Goal: Task Accomplishment & Management: Manage account settings

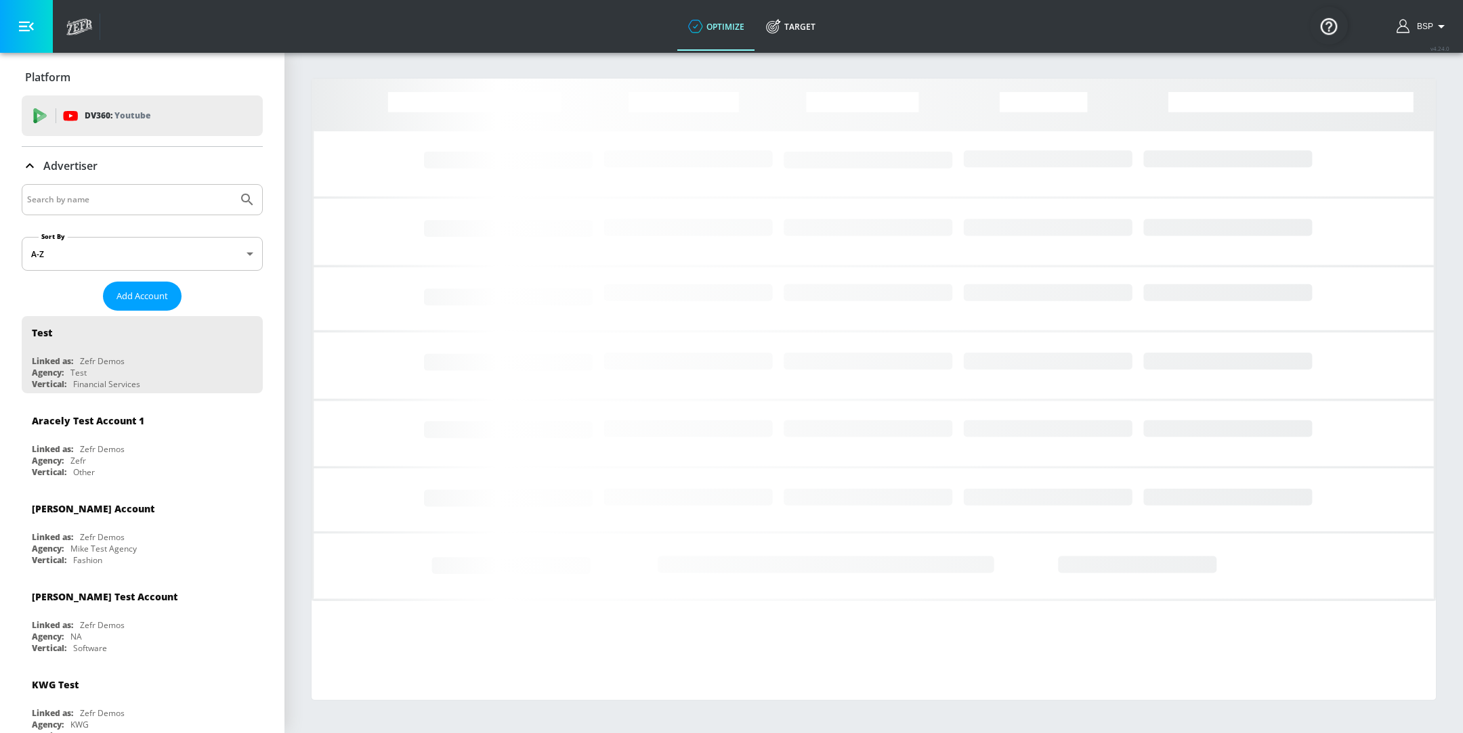
click at [116, 197] on input "Search by name" at bounding box center [129, 200] width 205 height 18
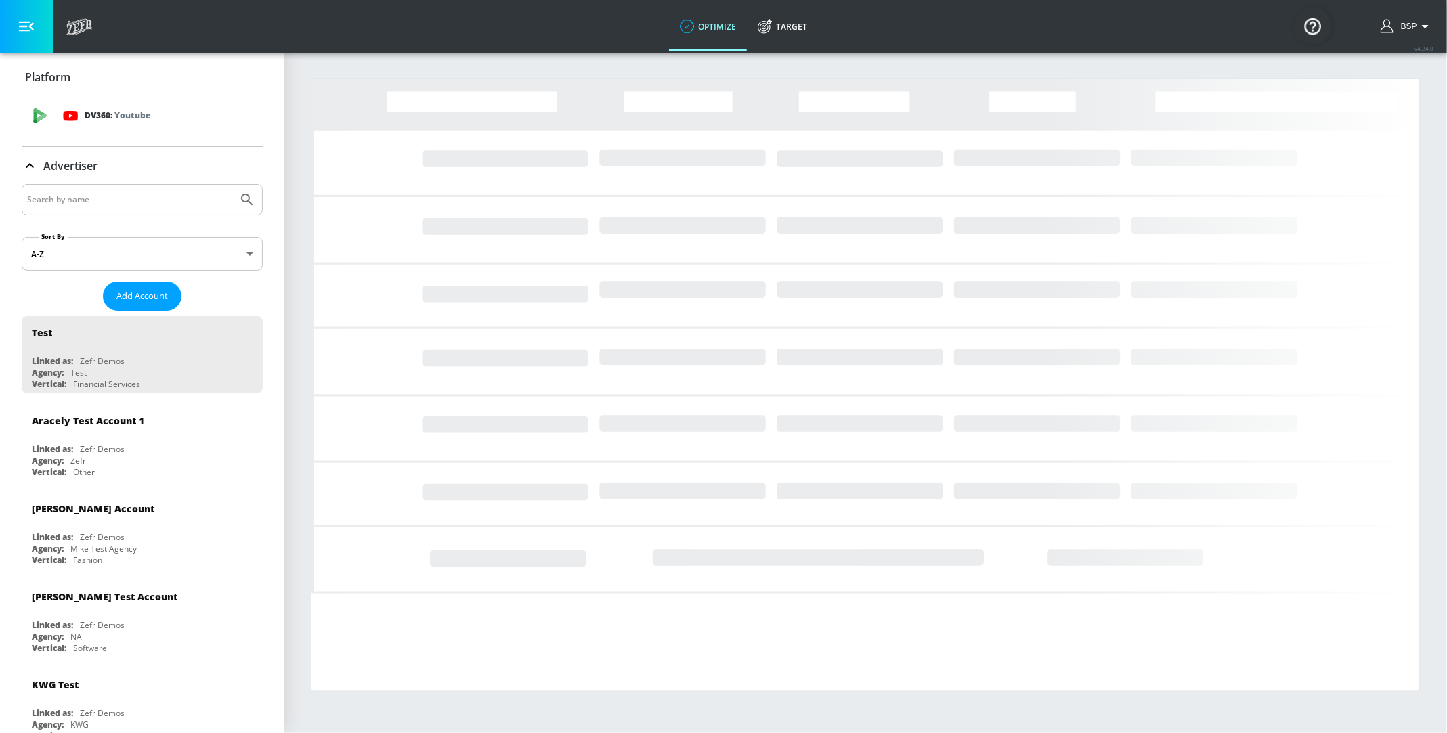
click at [98, 121] on p "DV360: Youtube" at bounding box center [118, 115] width 66 height 15
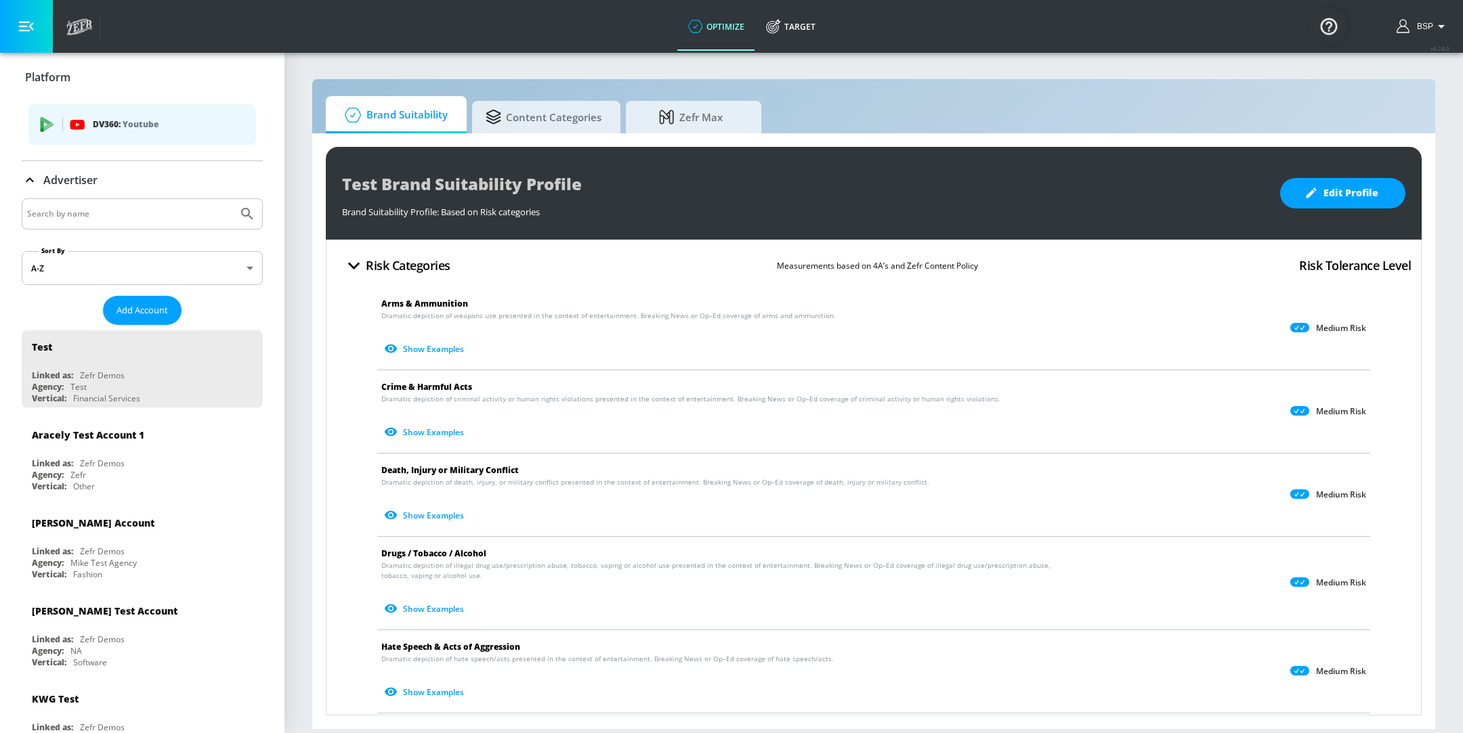
click at [100, 121] on p "DV360: Youtube" at bounding box center [169, 124] width 152 height 15
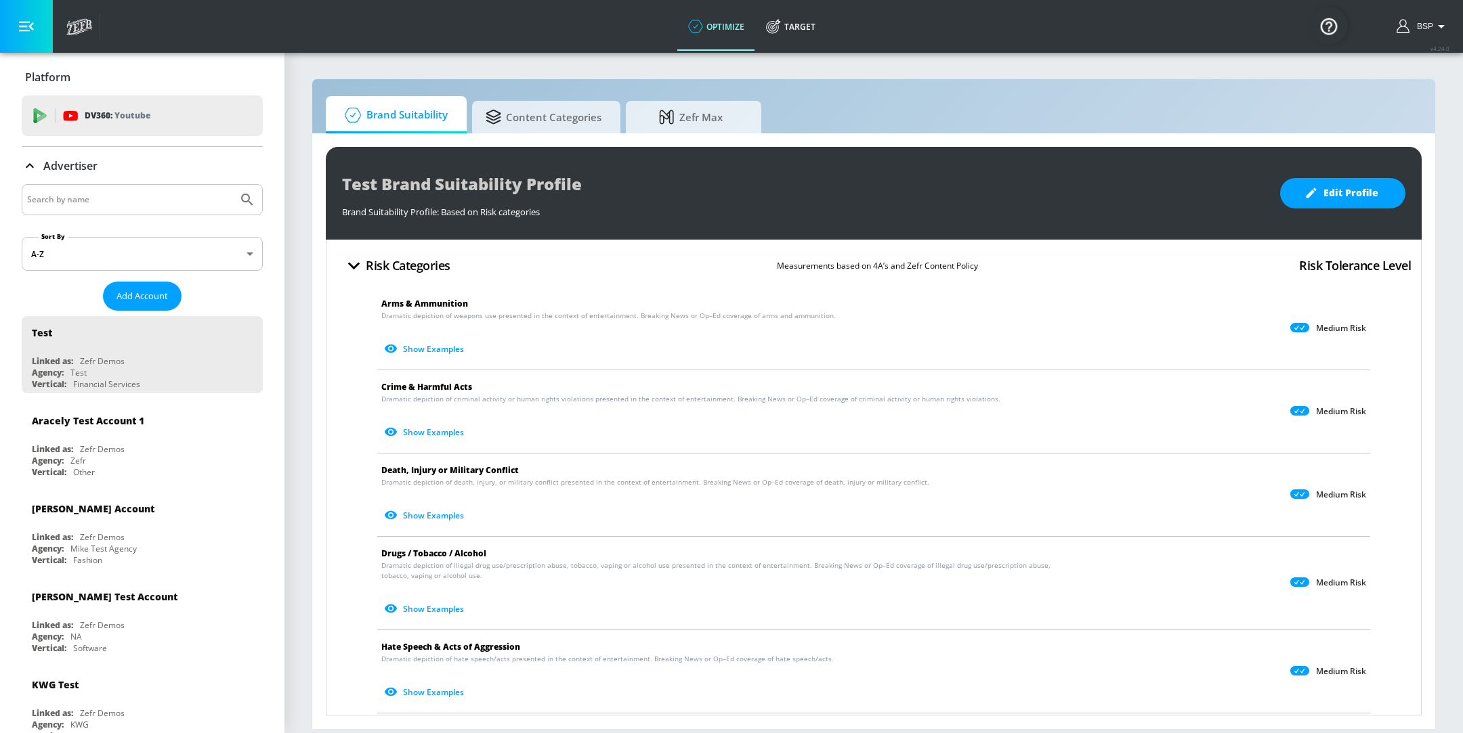
click at [93, 193] on input "Search by name" at bounding box center [129, 200] width 205 height 18
type input "exxon"
click at [232, 185] on button "Submit Search" at bounding box center [247, 200] width 30 height 30
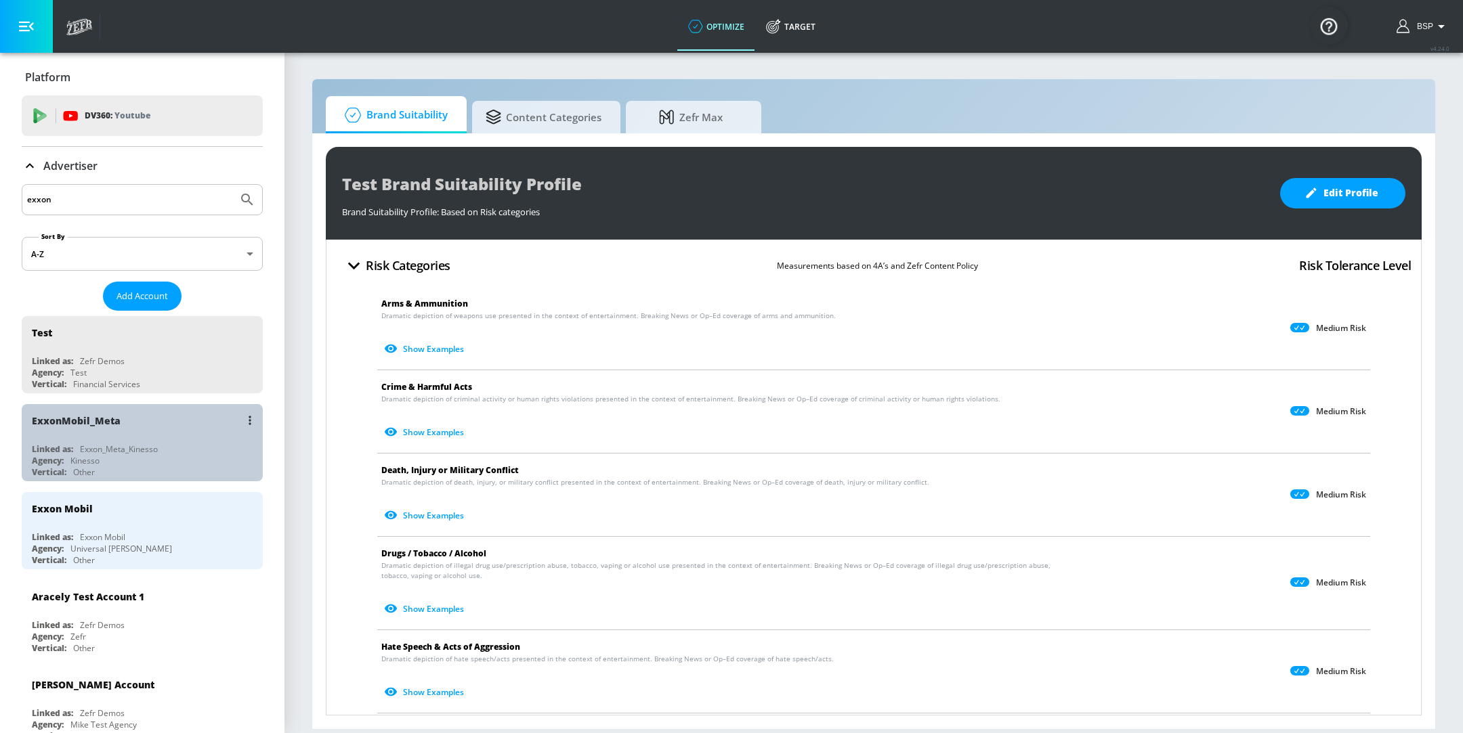
click at [154, 445] on div "Exxon_Meta_Kinesso" at bounding box center [119, 450] width 78 height 12
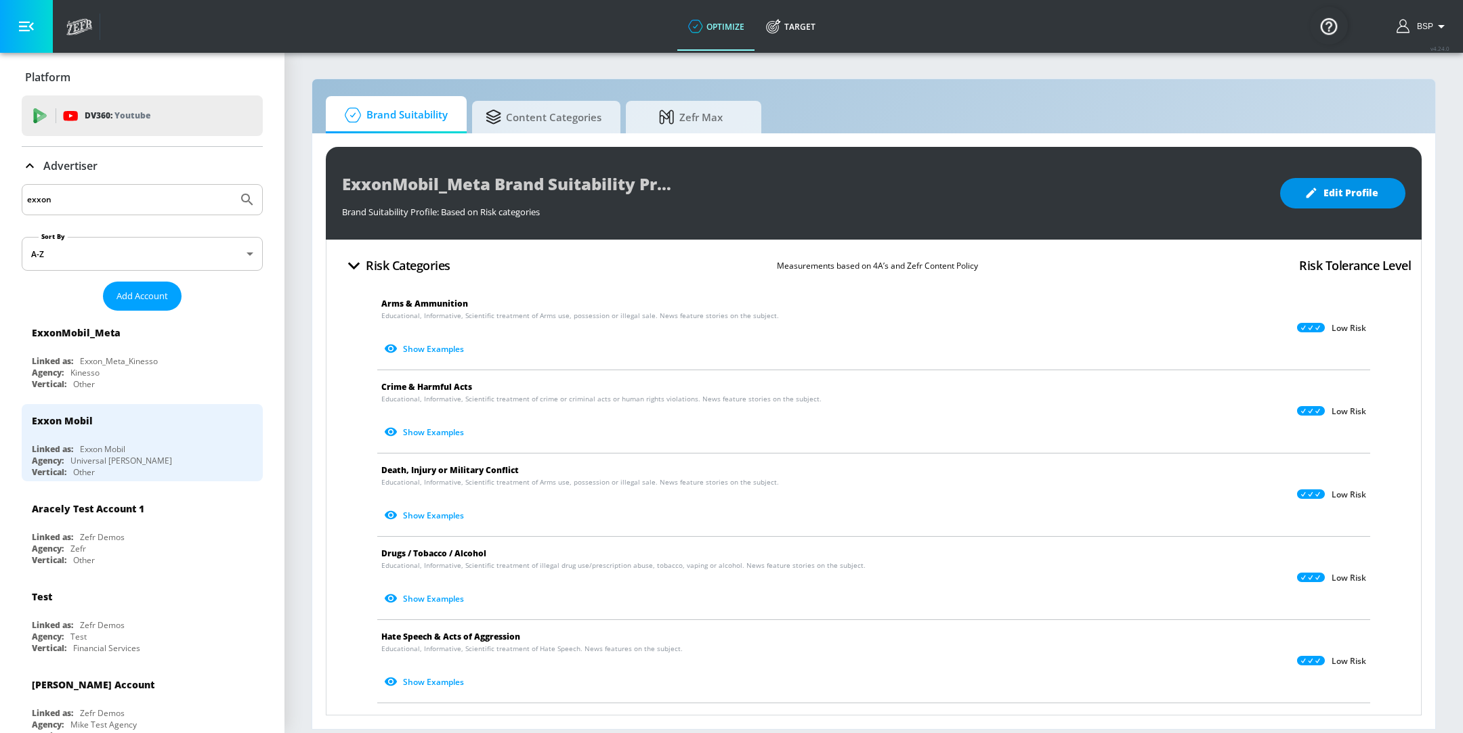
click at [1369, 200] on span "Edit Profile" at bounding box center [1342, 193] width 71 height 17
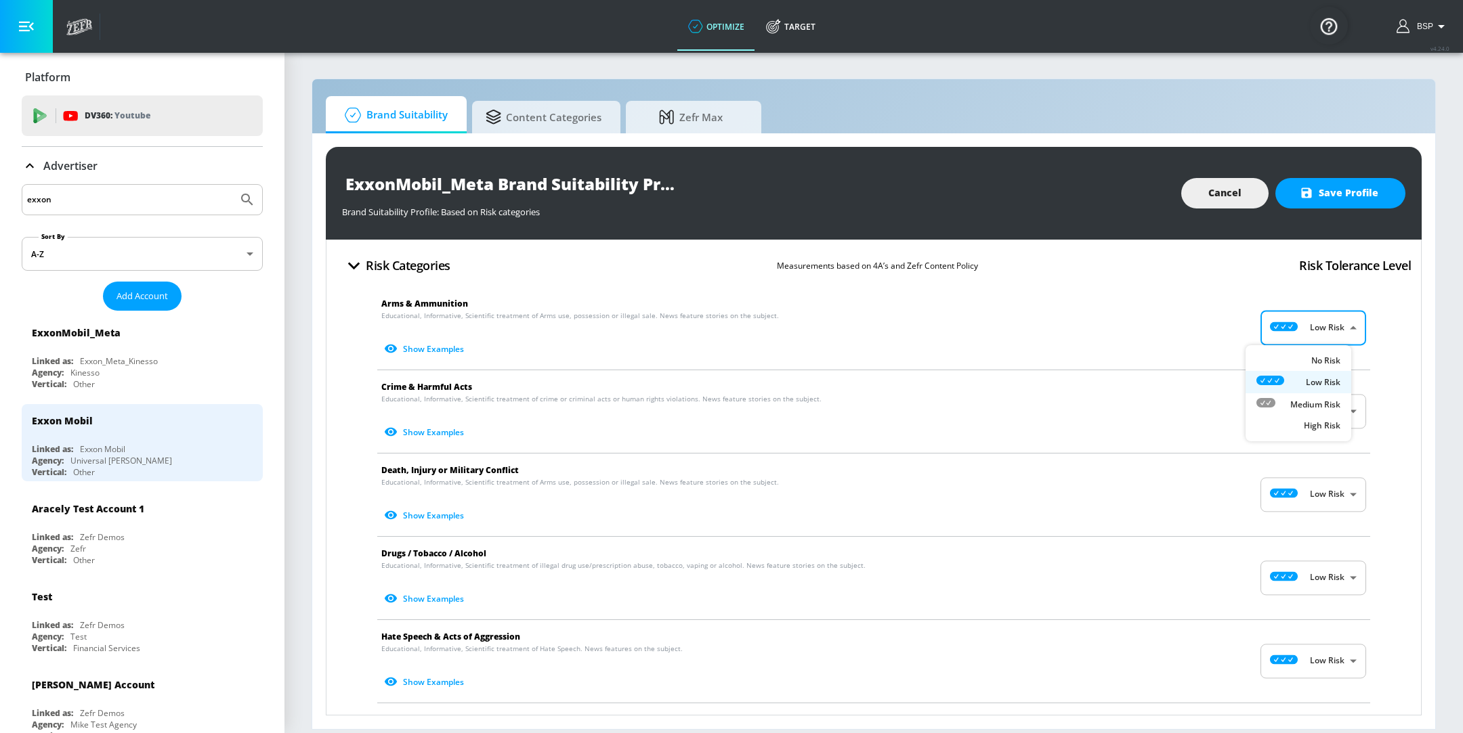
click at [1325, 323] on body "optimize Target optimize Target v 4.24.0 BSP Platform DV360: Youtube DV360: You…" at bounding box center [731, 366] width 1463 height 733
click at [1325, 323] on div at bounding box center [731, 366] width 1463 height 733
click at [1302, 496] on body "optimize Target optimize Target v 4.24.0 BSP Platform DV360: Youtube DV360: You…" at bounding box center [731, 366] width 1463 height 733
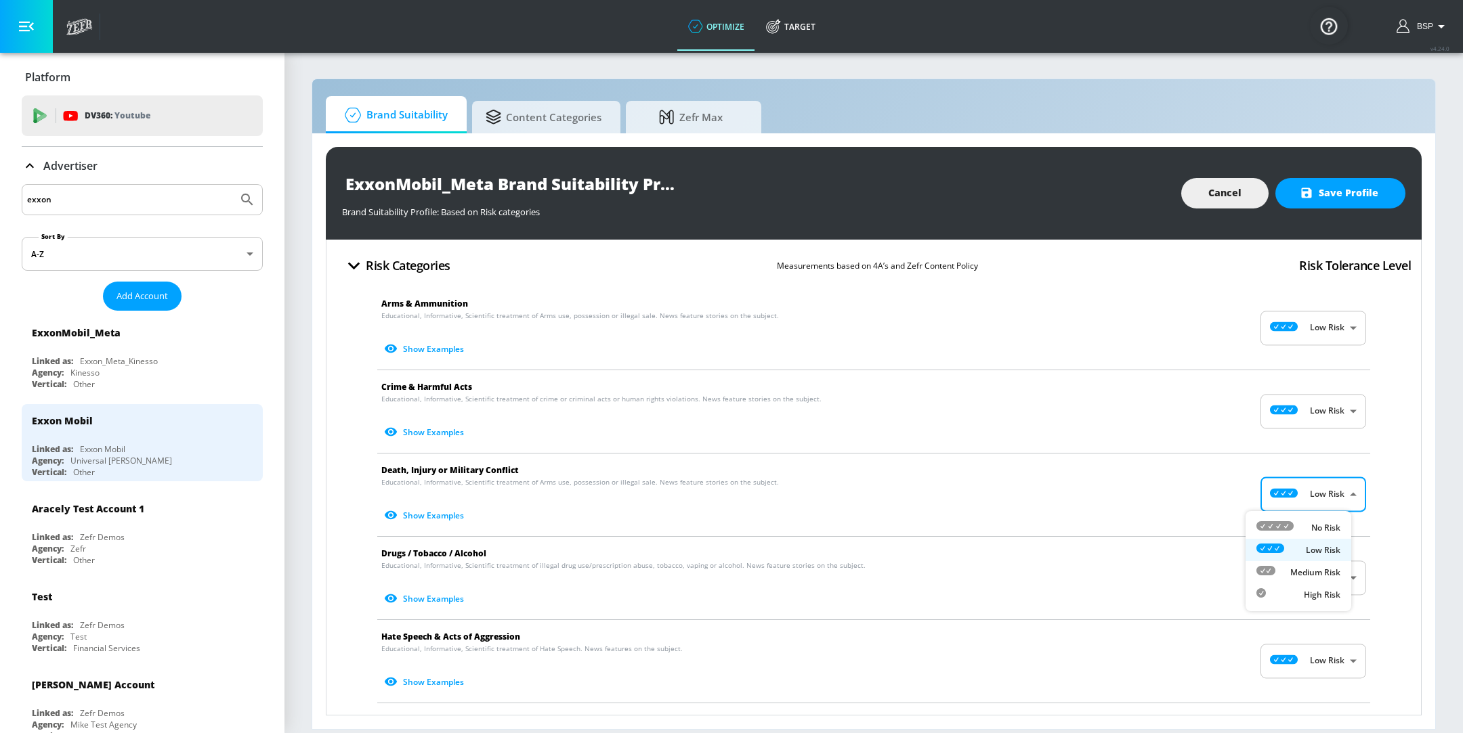
click at [344, 497] on div at bounding box center [731, 366] width 1463 height 733
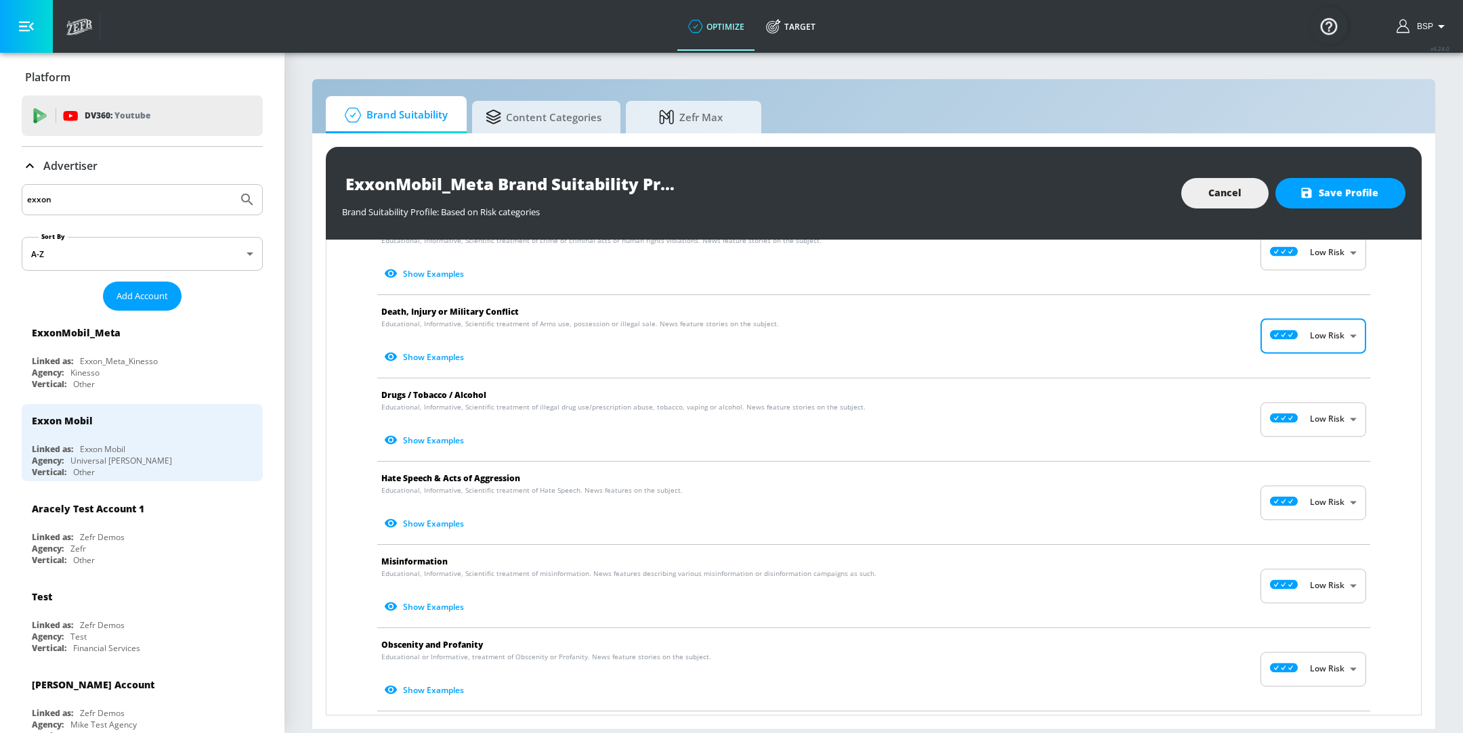
scroll to position [156, 0]
click at [1304, 338] on body "optimize Target optimize Target v 4.24.0 BSP Platform DV360: Youtube DV360: You…" at bounding box center [731, 366] width 1463 height 733
click at [85, 89] on div at bounding box center [731, 366] width 1463 height 733
click at [88, 108] on div "No Risk Low Risk Medium Risk High Risk" at bounding box center [731, 366] width 1463 height 733
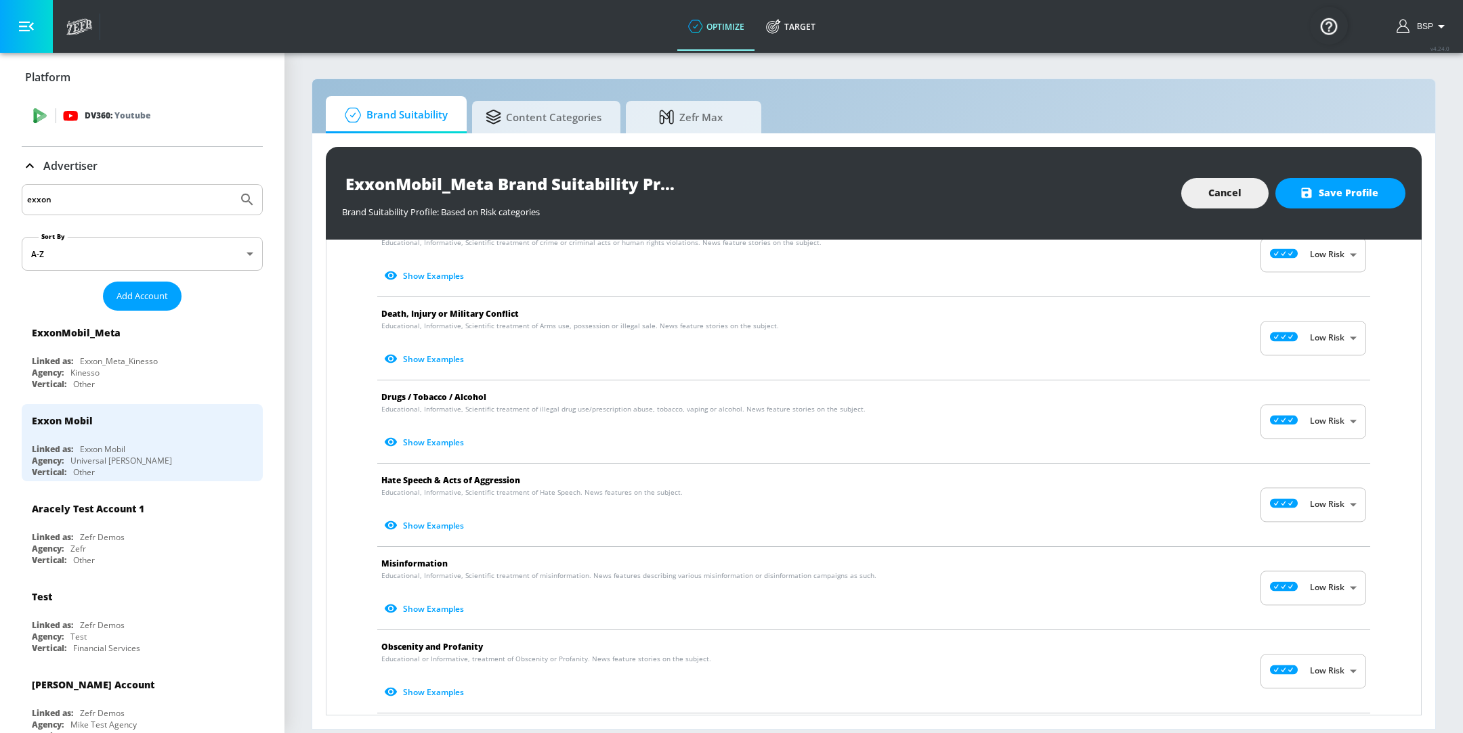
click at [66, 108] on icon at bounding box center [70, 115] width 15 height 15
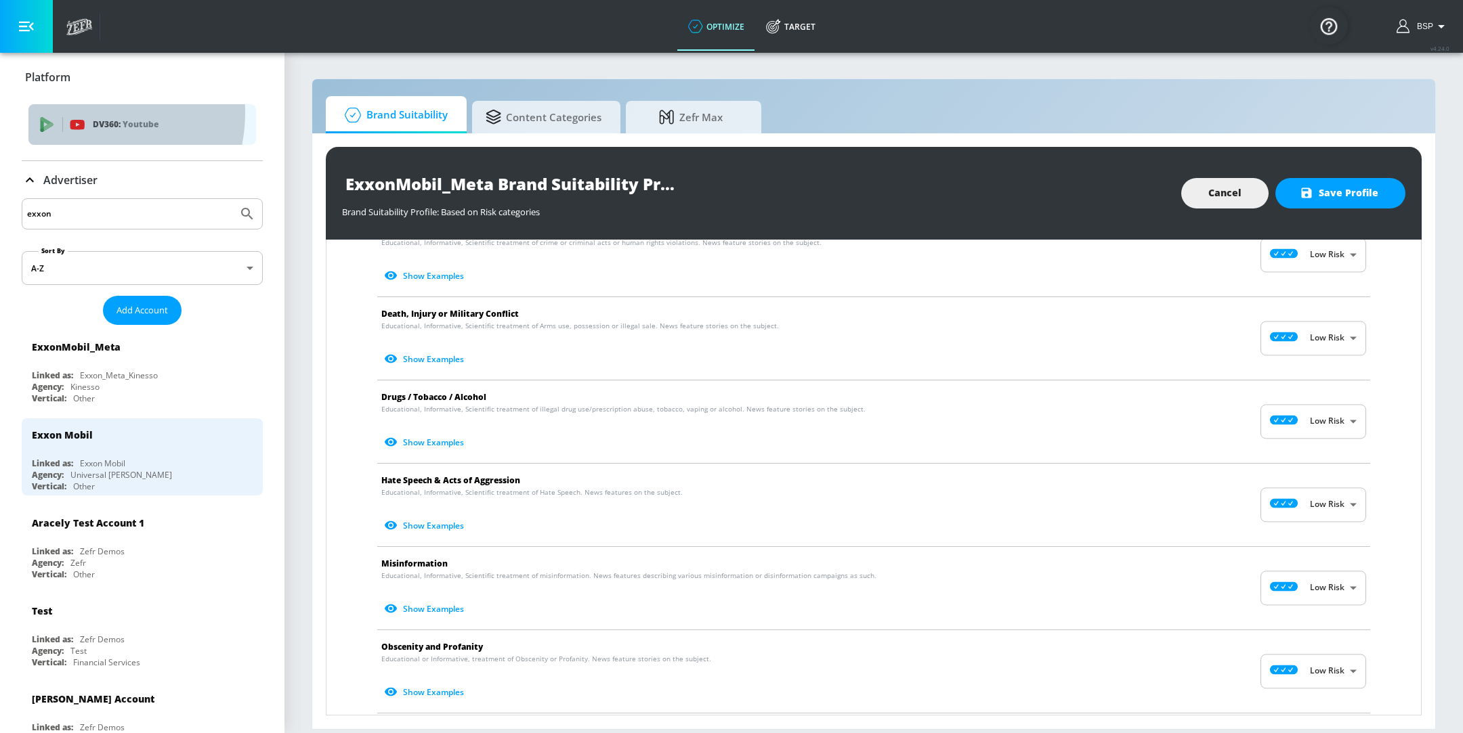
click at [77, 112] on div "DV360: Youtube" at bounding box center [142, 124] width 228 height 41
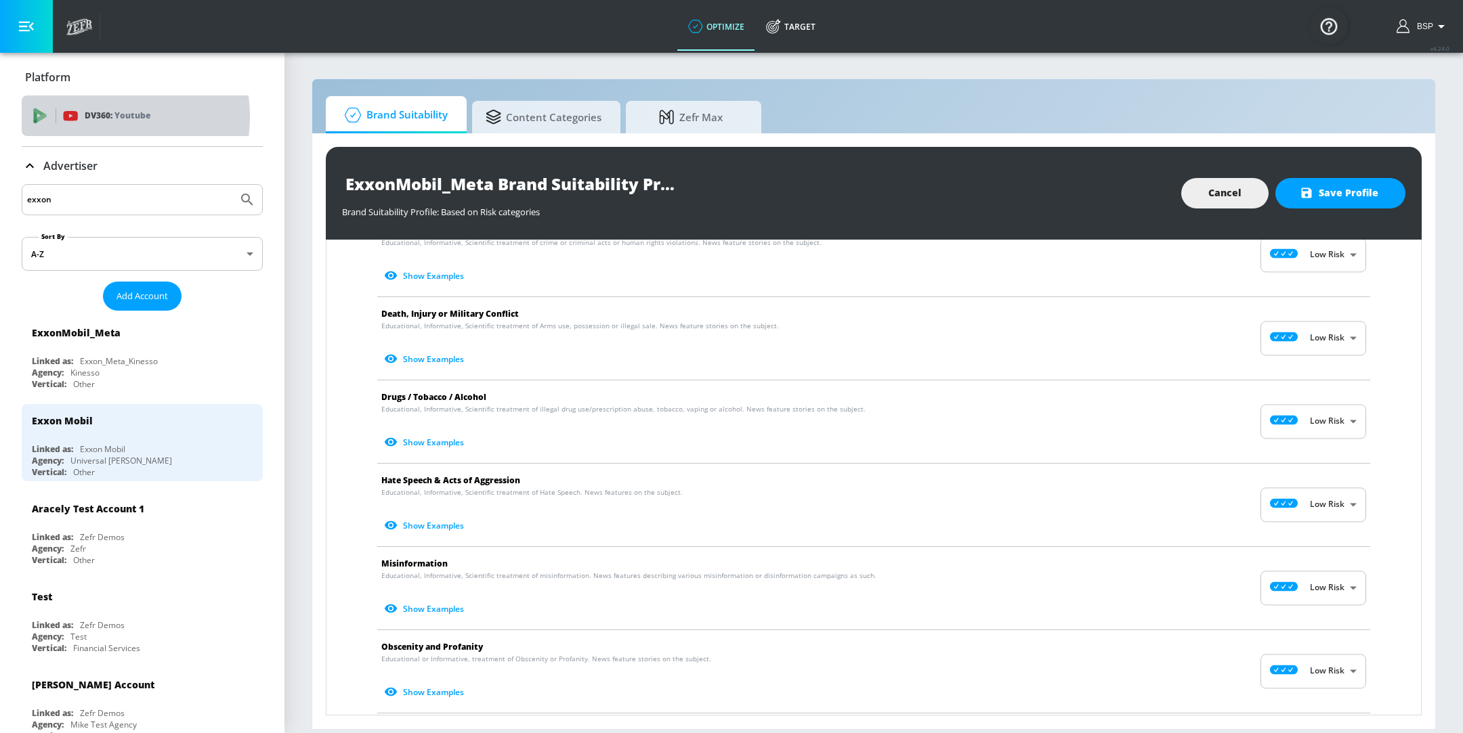
click at [91, 116] on p "DV360: Youtube" at bounding box center [118, 115] width 66 height 15
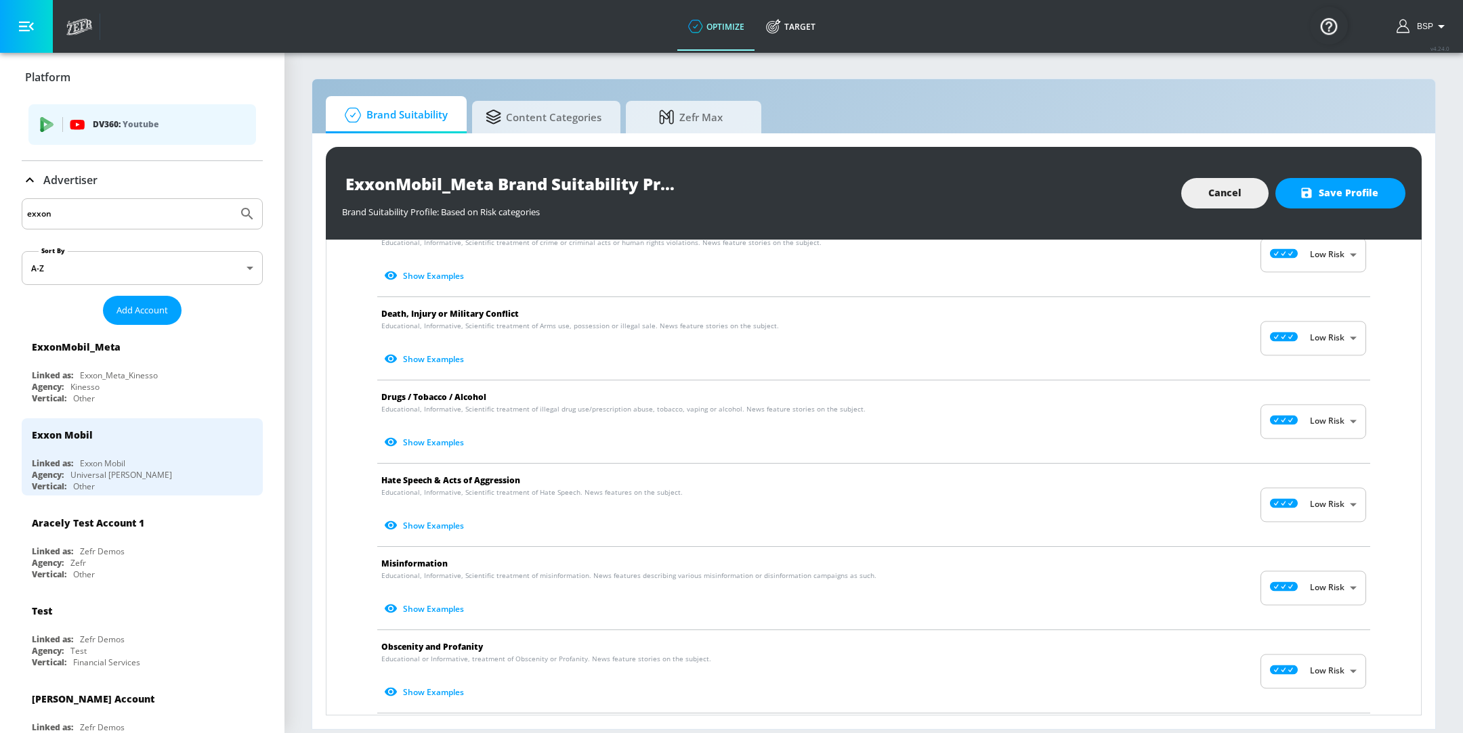
click at [67, 142] on div "DV360: Youtube" at bounding box center [142, 124] width 228 height 41
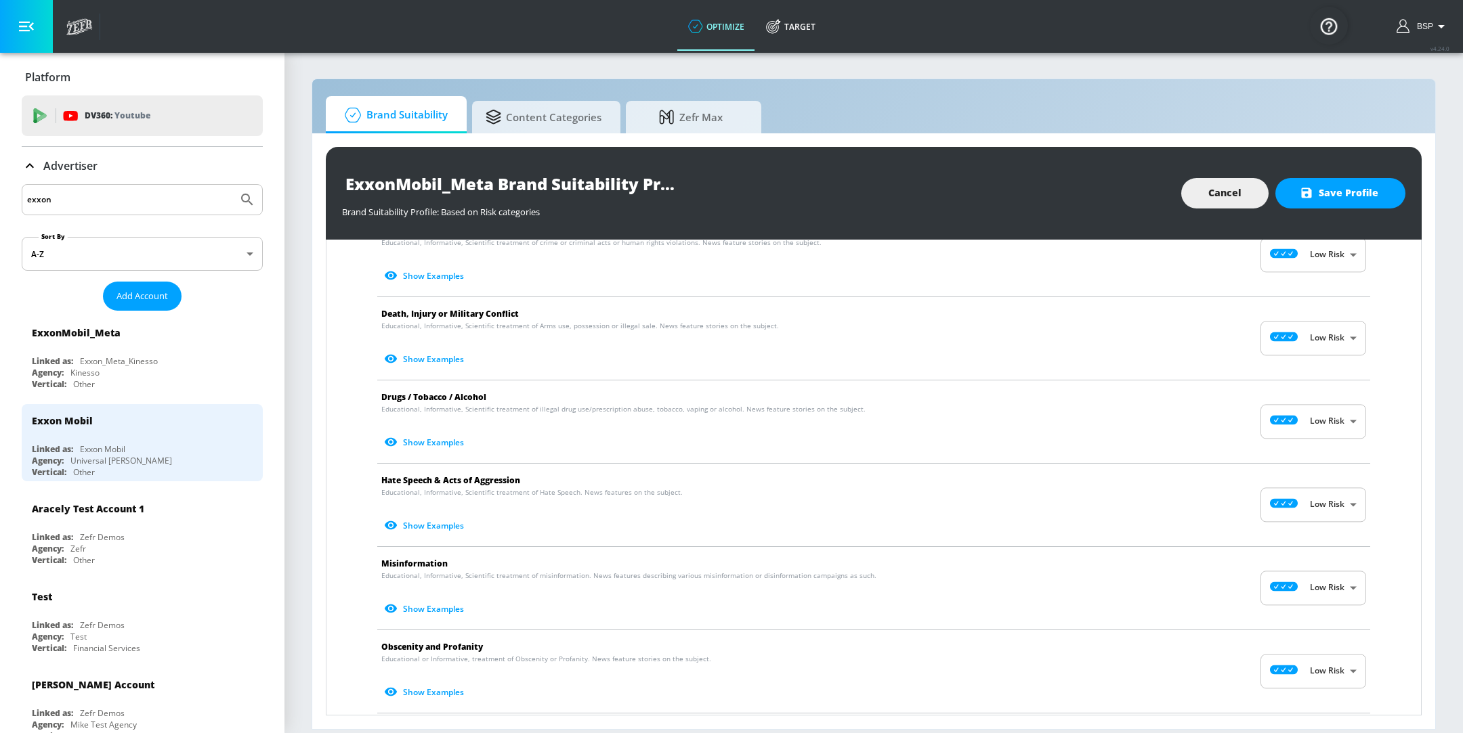
click at [1201, 169] on div "ExxonMobil_Meta Brand Suitability Profile Brand Suitability Profile: Based on R…" at bounding box center [874, 193] width 1096 height 93
click at [1216, 198] on span "Cancel" at bounding box center [1224, 193] width 33 height 17
